Goal: Find specific page/section: Find specific page/section

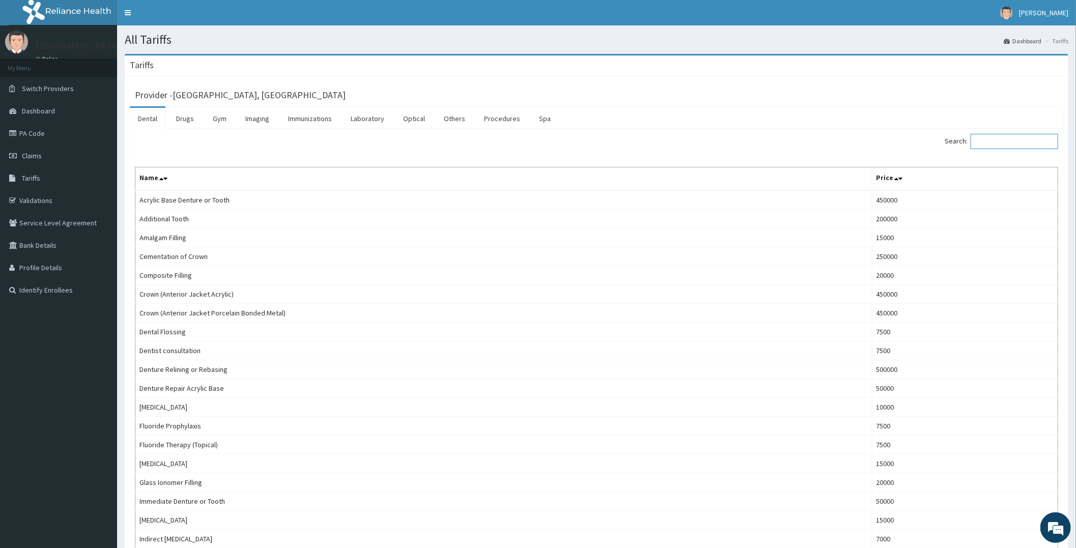
click at [993, 140] on input "Search:" at bounding box center [1015, 141] width 88 height 15
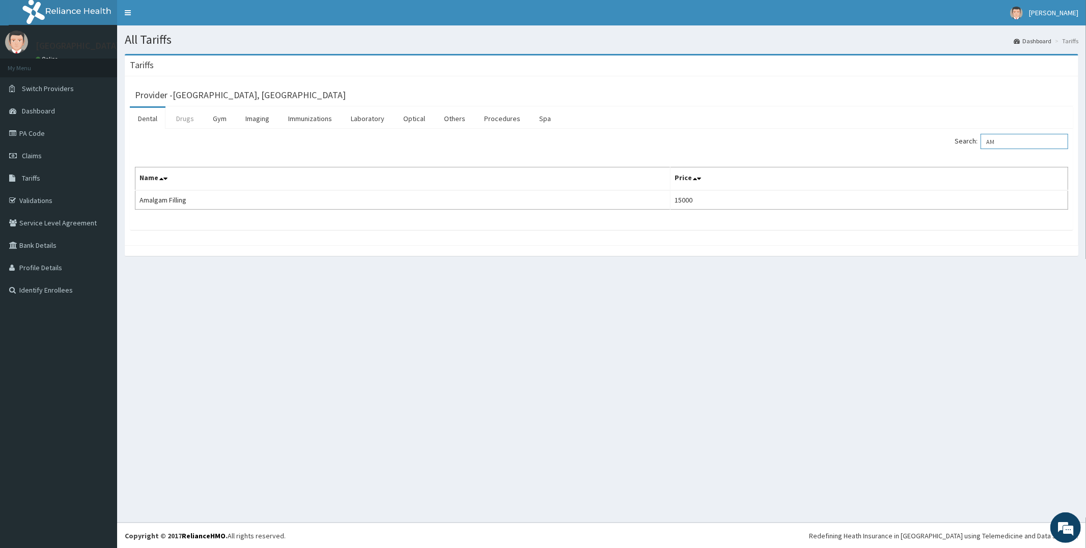
type input "AM"
click at [177, 114] on link "Drugs" at bounding box center [185, 118] width 34 height 21
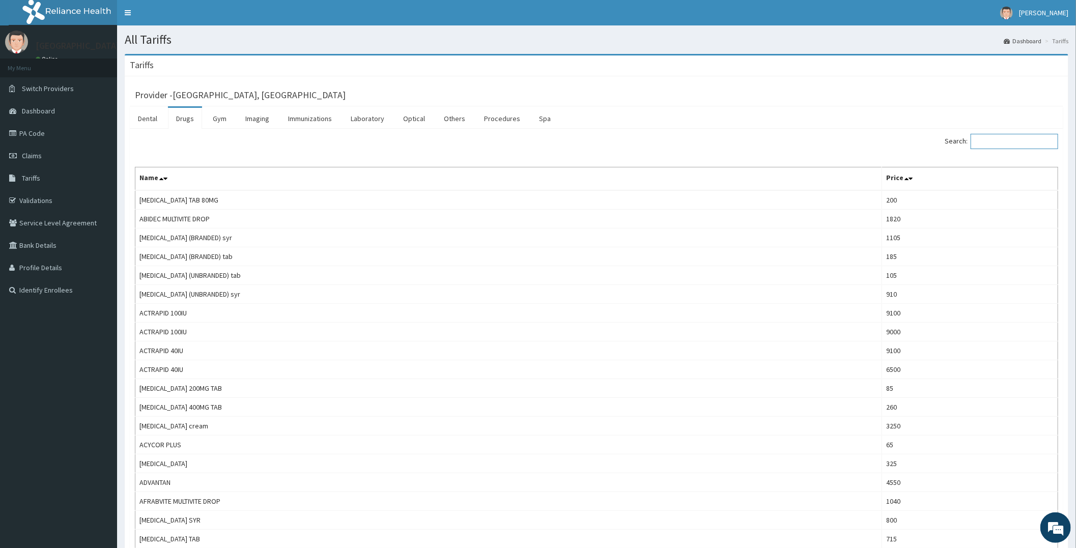
click at [1006, 139] on input "Search:" at bounding box center [1015, 141] width 88 height 15
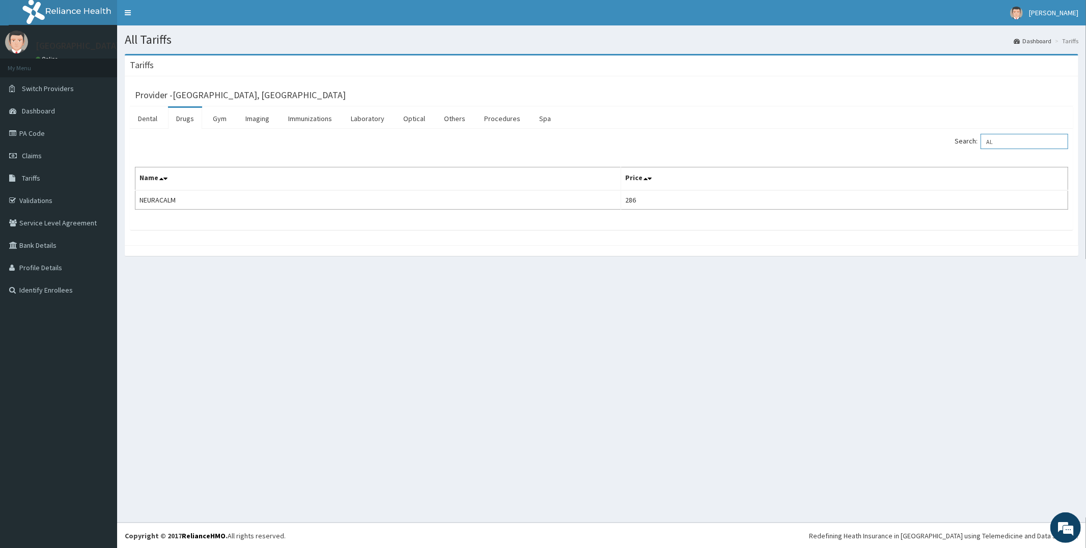
type input "A"
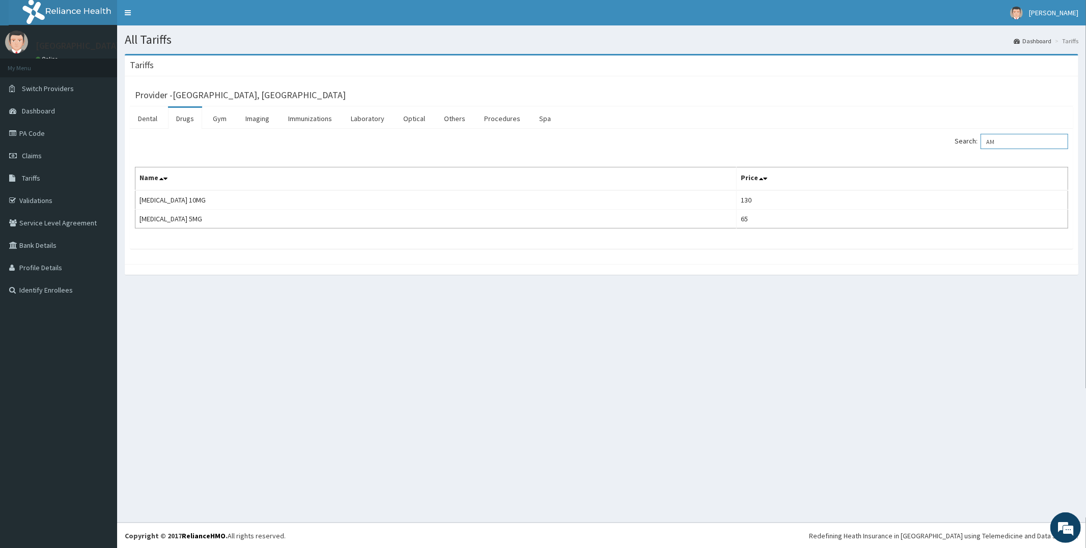
type input "A"
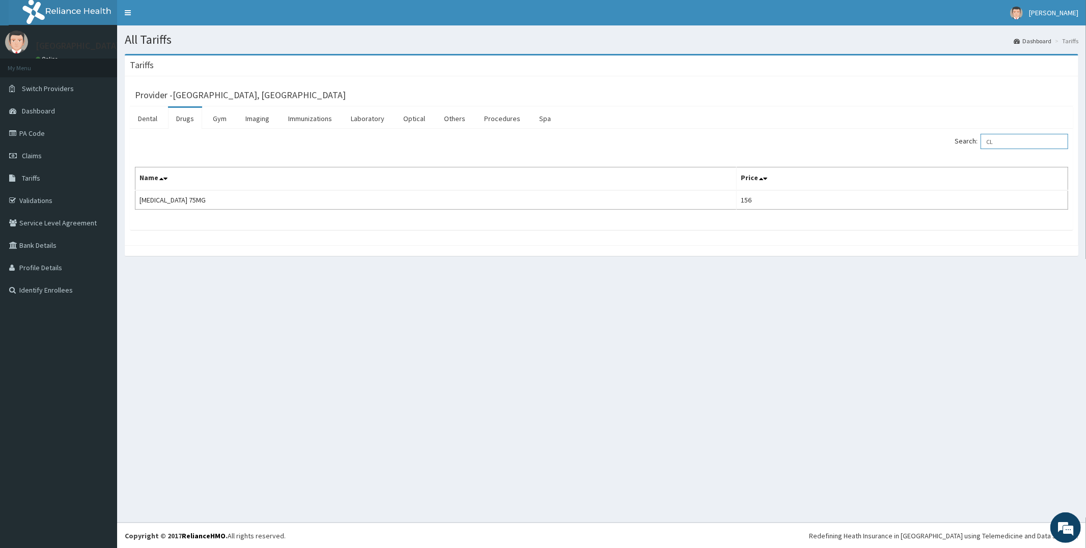
type input "C"
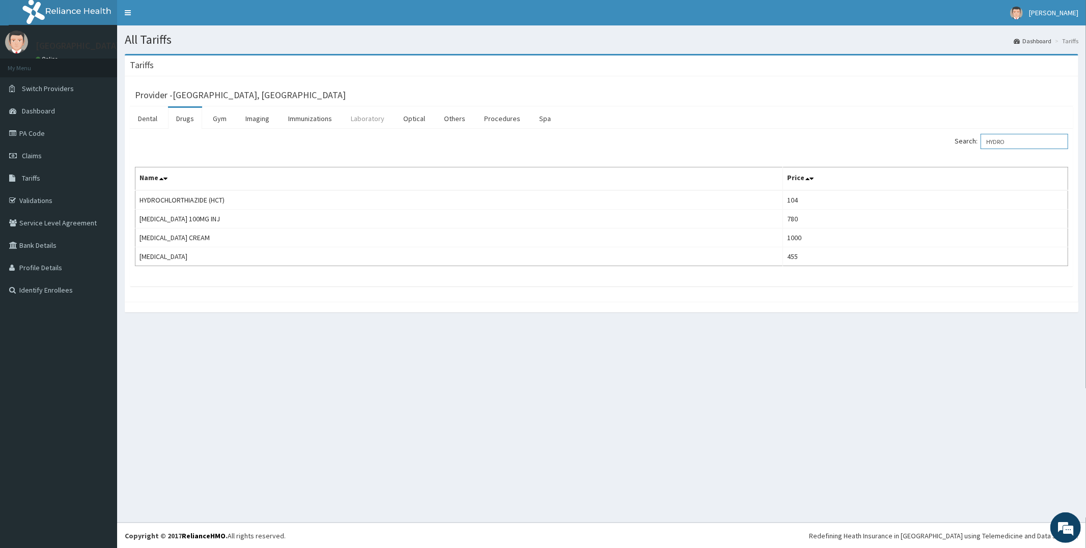
type input "HYDRO"
click at [387, 112] on link "Laboratory" at bounding box center [368, 118] width 50 height 21
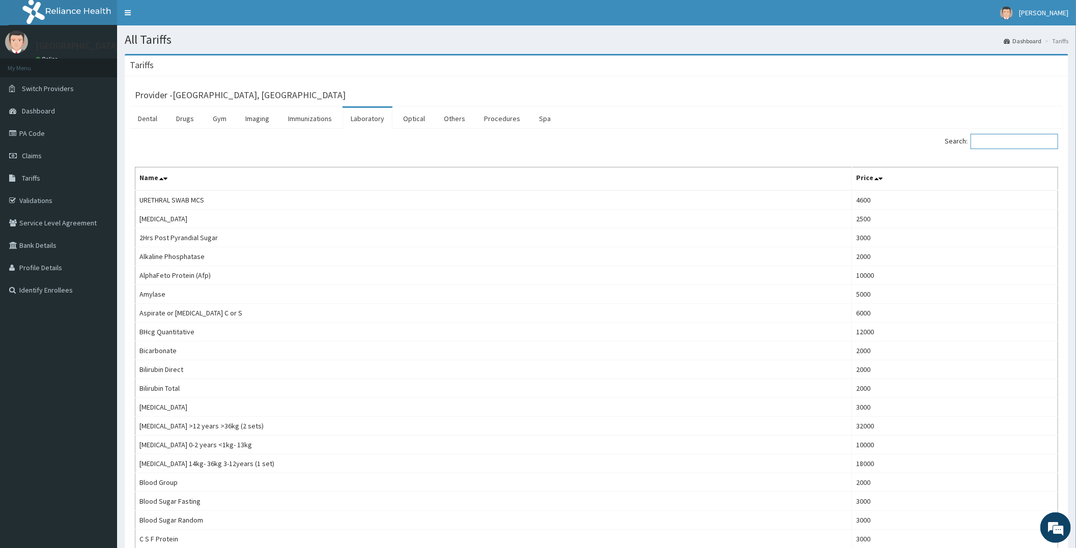
click at [1010, 143] on input "Search:" at bounding box center [1015, 141] width 88 height 15
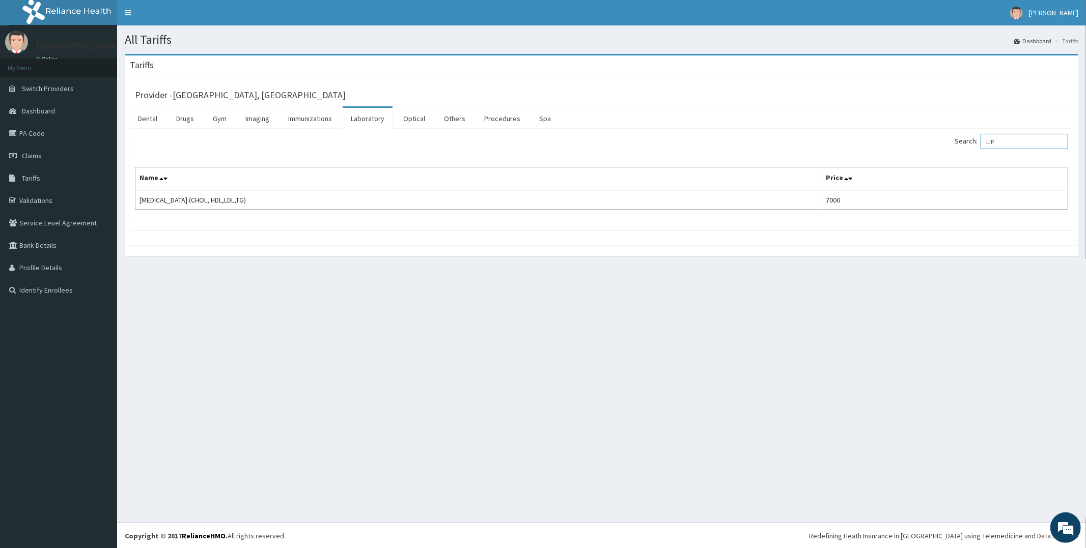
click at [1034, 137] on input "LIP" at bounding box center [1024, 141] width 88 height 15
type input "L"
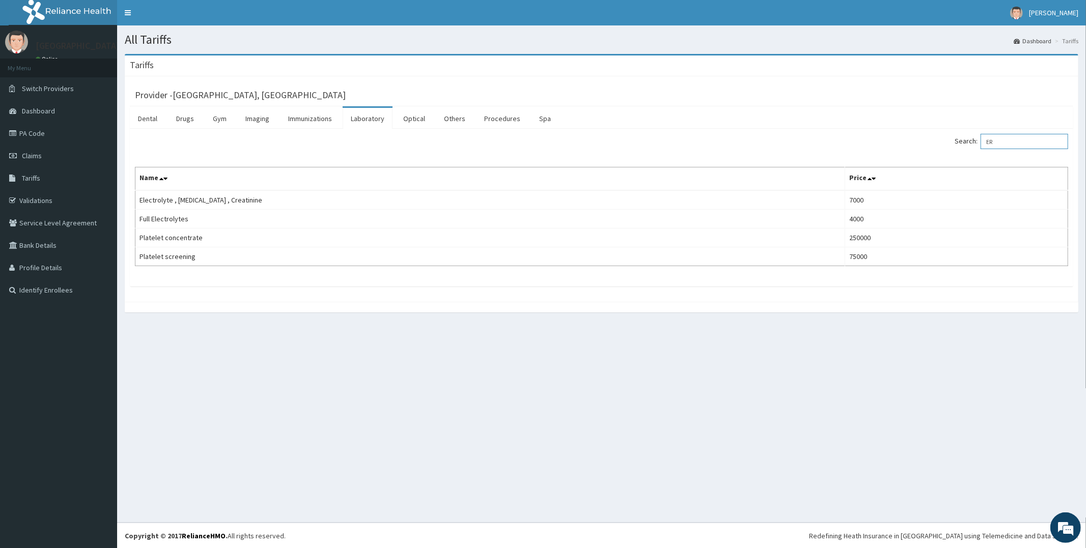
type input "E"
type input "R"
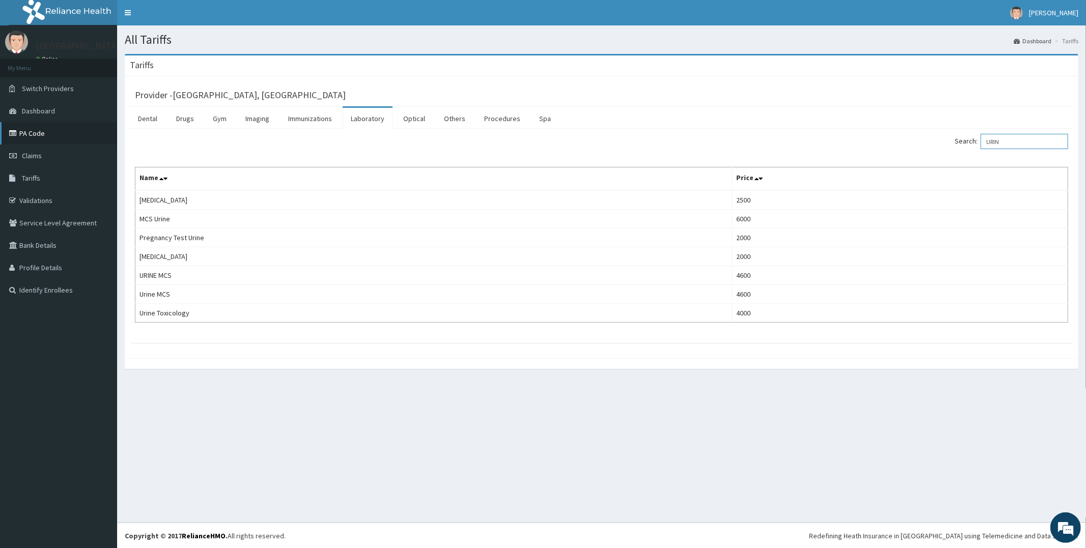
type input "URIN"
click at [54, 128] on link "PA Code" at bounding box center [58, 133] width 117 height 22
